Goal: Transaction & Acquisition: Purchase product/service

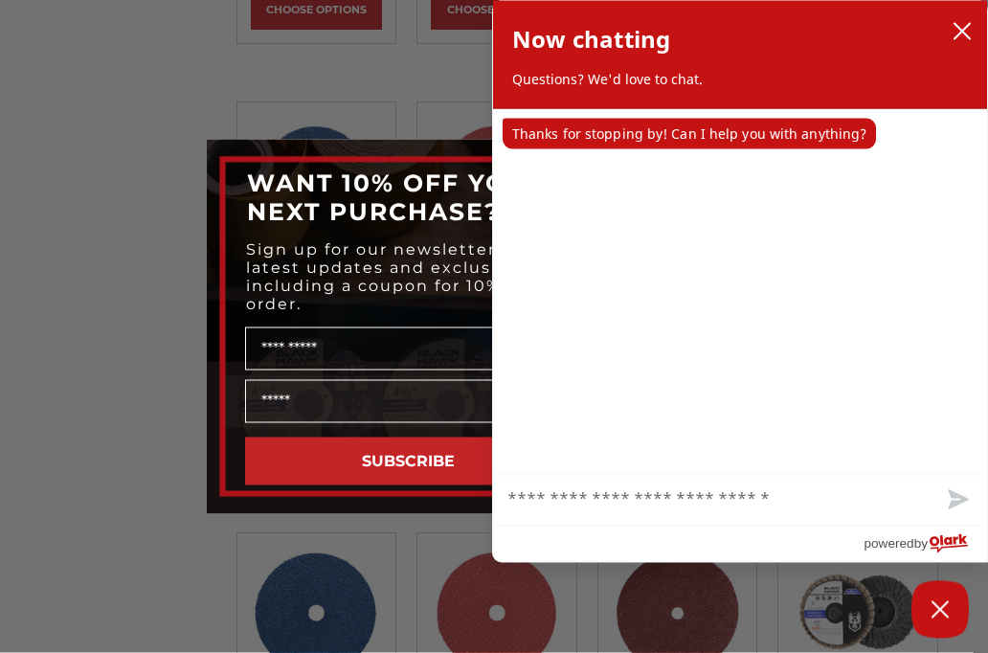
scroll to position [2659, 0]
click at [953, 43] on button "close chatbox" at bounding box center [962, 31] width 31 height 29
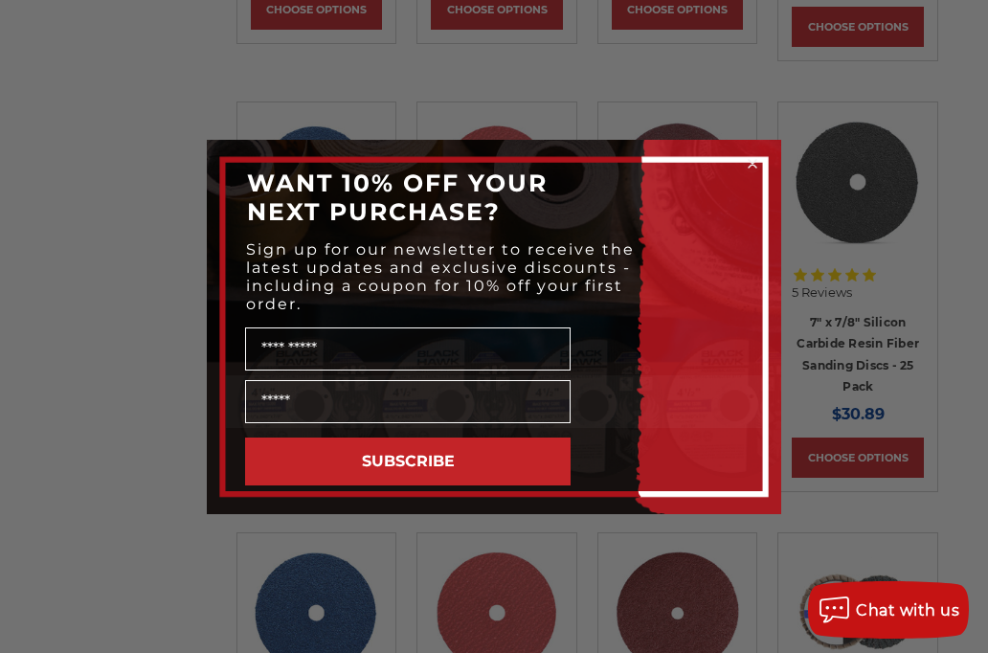
click at [761, 166] on icon "Close dialog" at bounding box center [752, 163] width 19 height 19
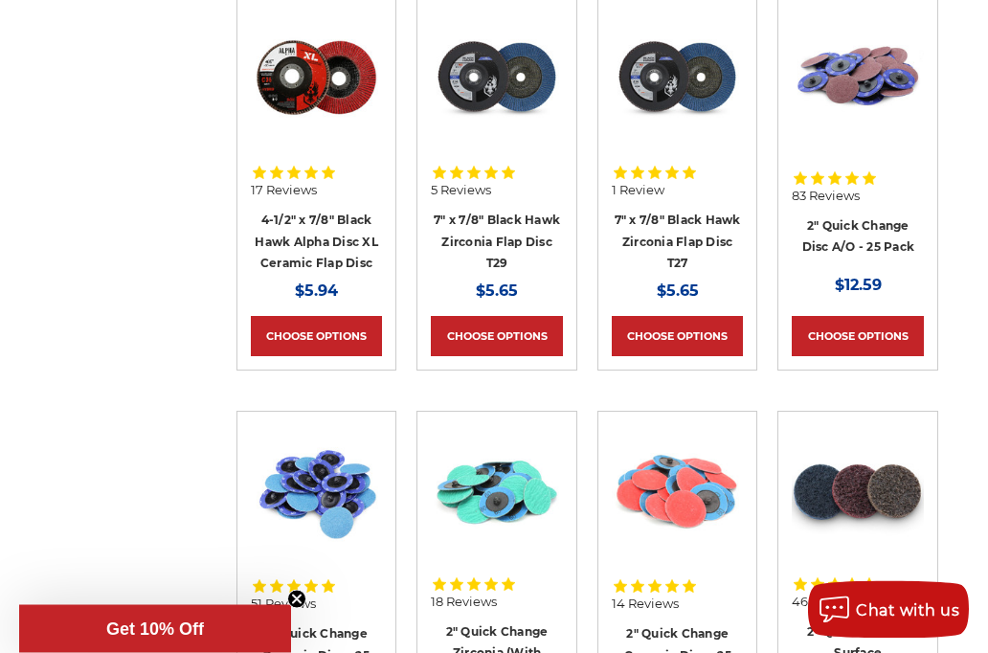
scroll to position [6119, 0]
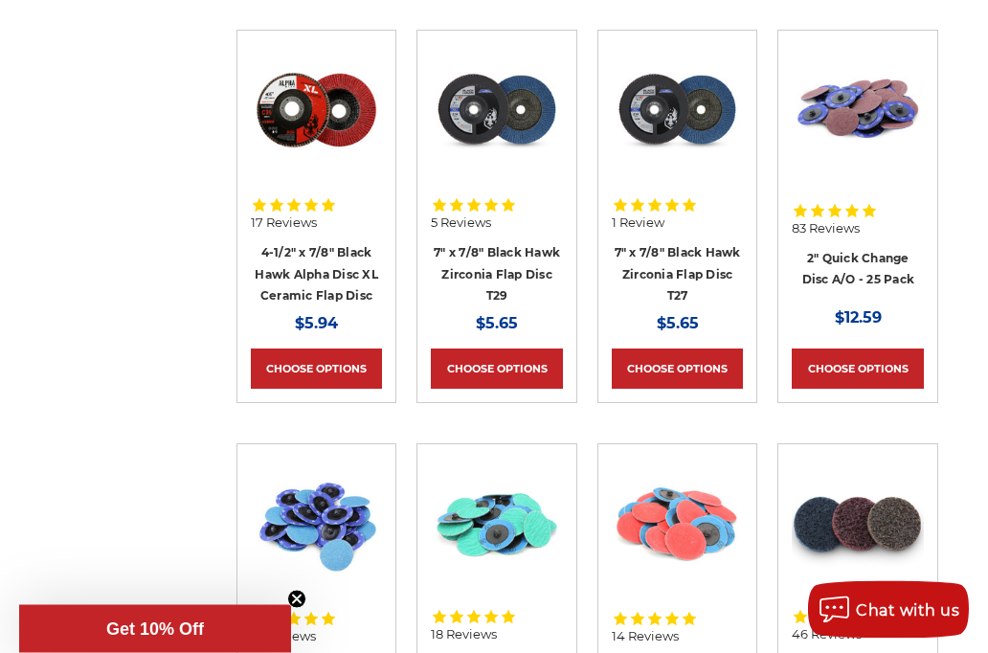
click at [494, 199] on icon at bounding box center [490, 205] width 13 height 12
click at [499, 349] on link "Choose Options" at bounding box center [497, 369] width 132 height 40
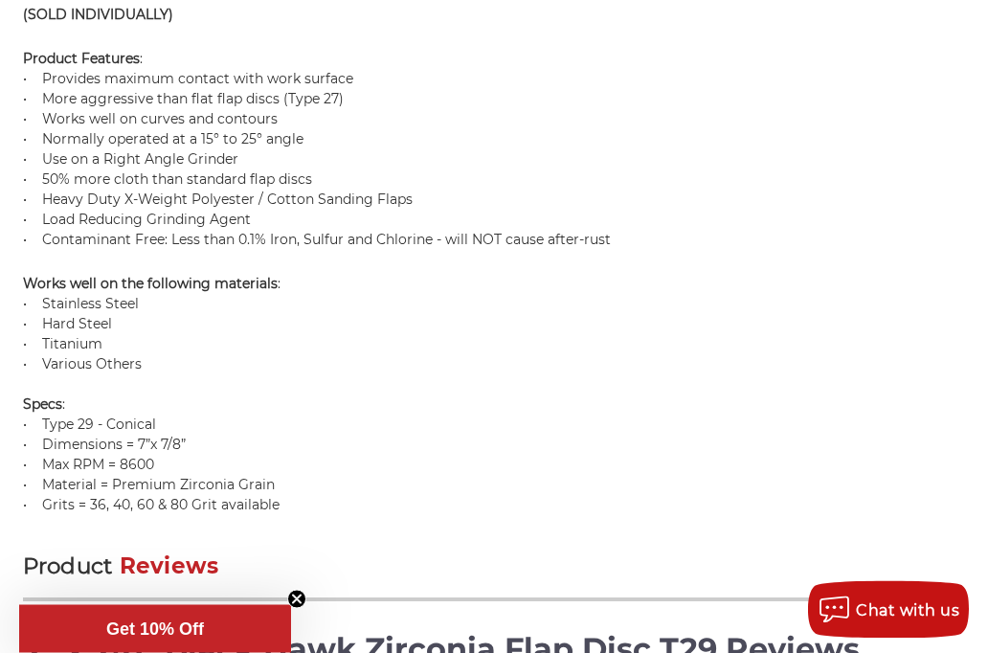
scroll to position [1554, 0]
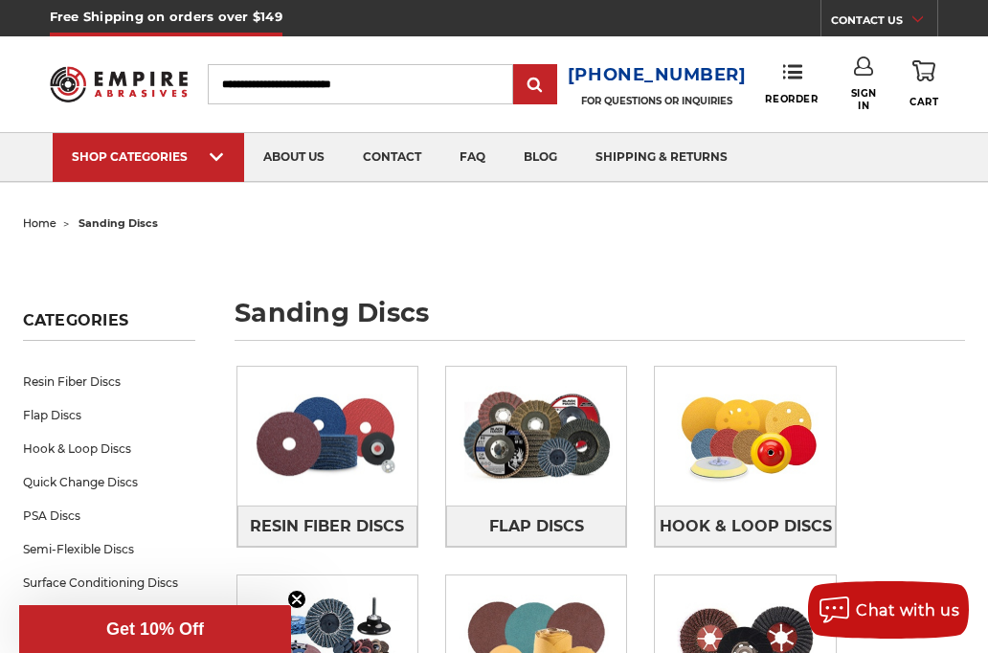
click at [360, 80] on input "Search" at bounding box center [361, 84] width 306 height 40
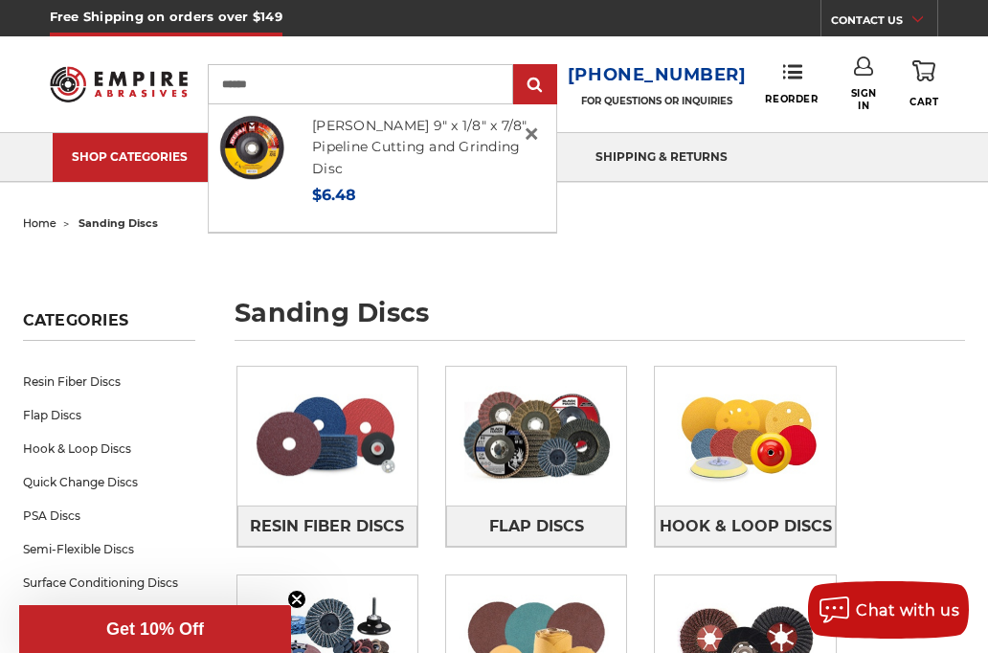
type input "******"
click at [406, 207] on li "Mercer 9" x 1/8" x 7/8" Pipeline Cutting and Grinding Disc MSRP: Was: Now: $6.48" at bounding box center [383, 168] width 348 height 128
click at [384, 148] on link "[PERSON_NAME] 9" x 1/8" x 7/8" Pipeline Cutting and Grinding Disc" at bounding box center [419, 147] width 215 height 60
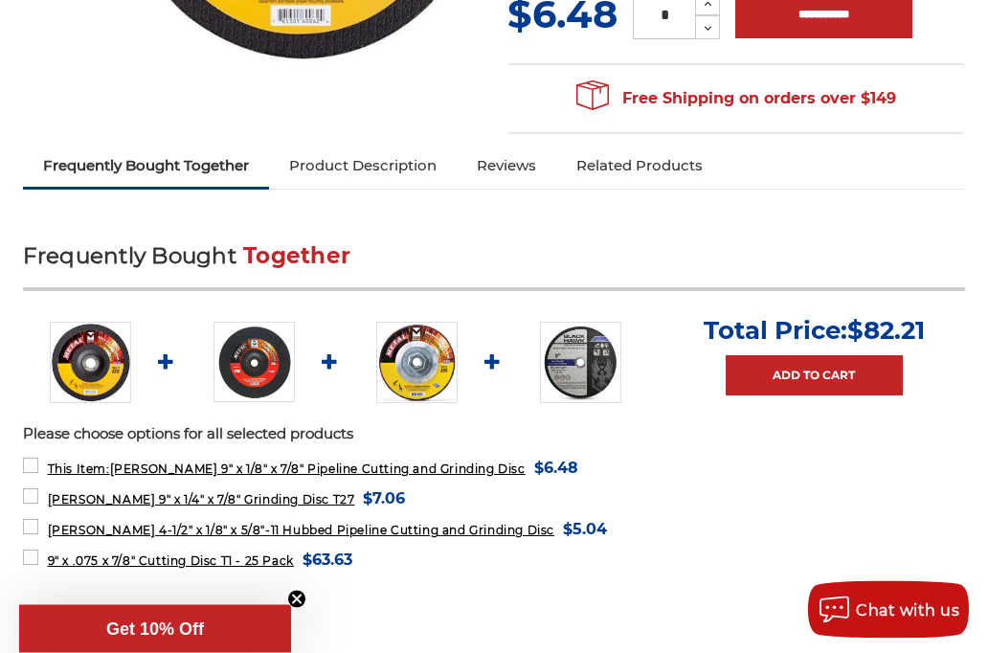
scroll to position [564, 0]
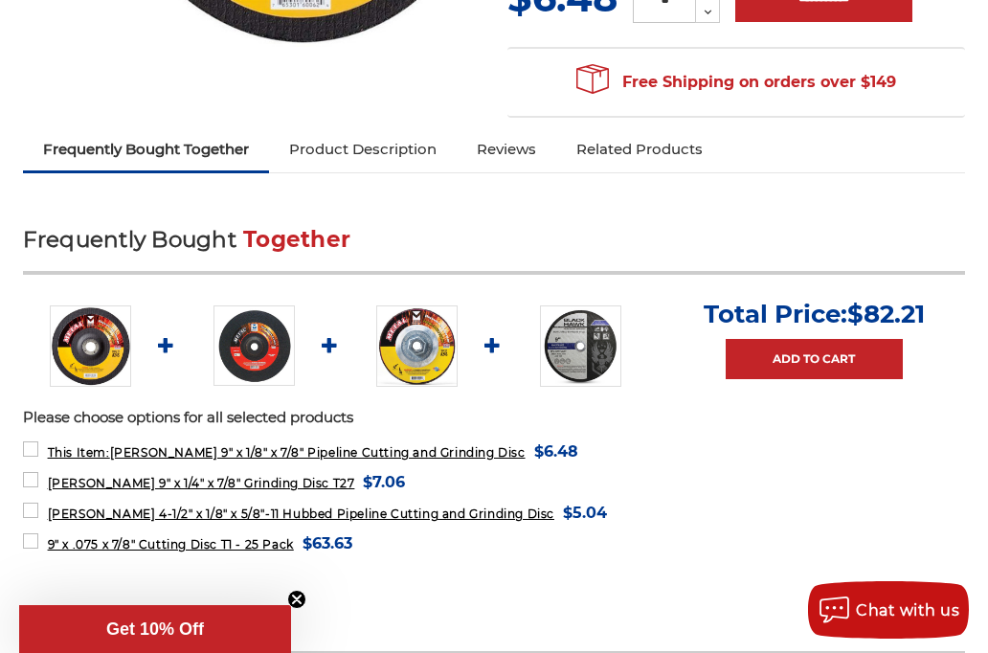
click at [410, 313] on img at bounding box center [416, 345] width 81 height 81
